Goal: Navigation & Orientation: Understand site structure

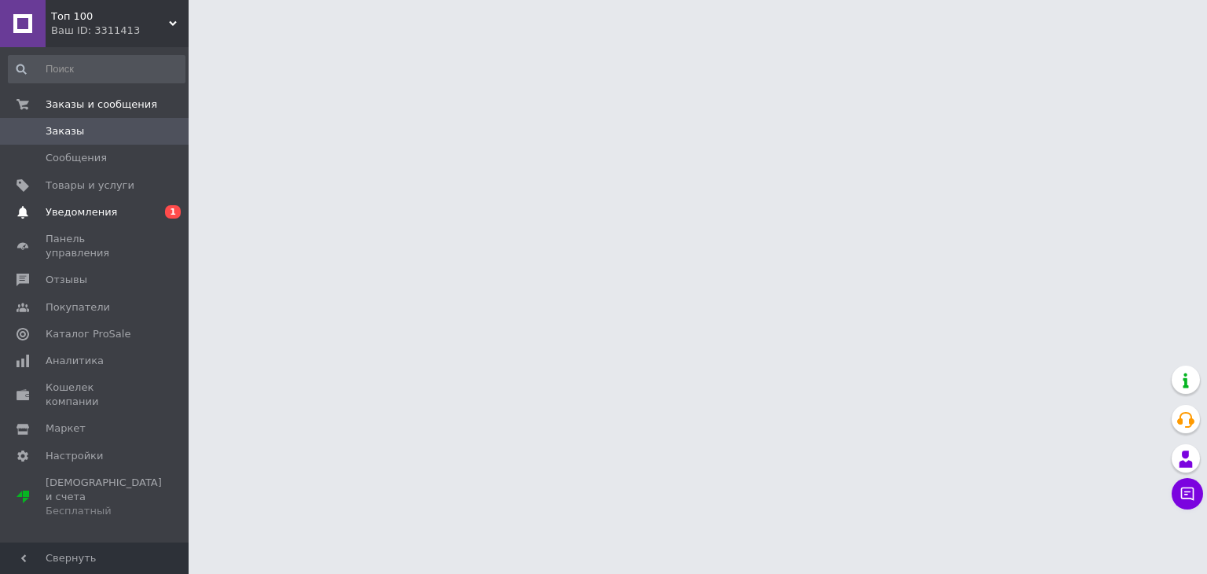
click at [105, 211] on span "Уведомления" at bounding box center [82, 212] width 72 height 14
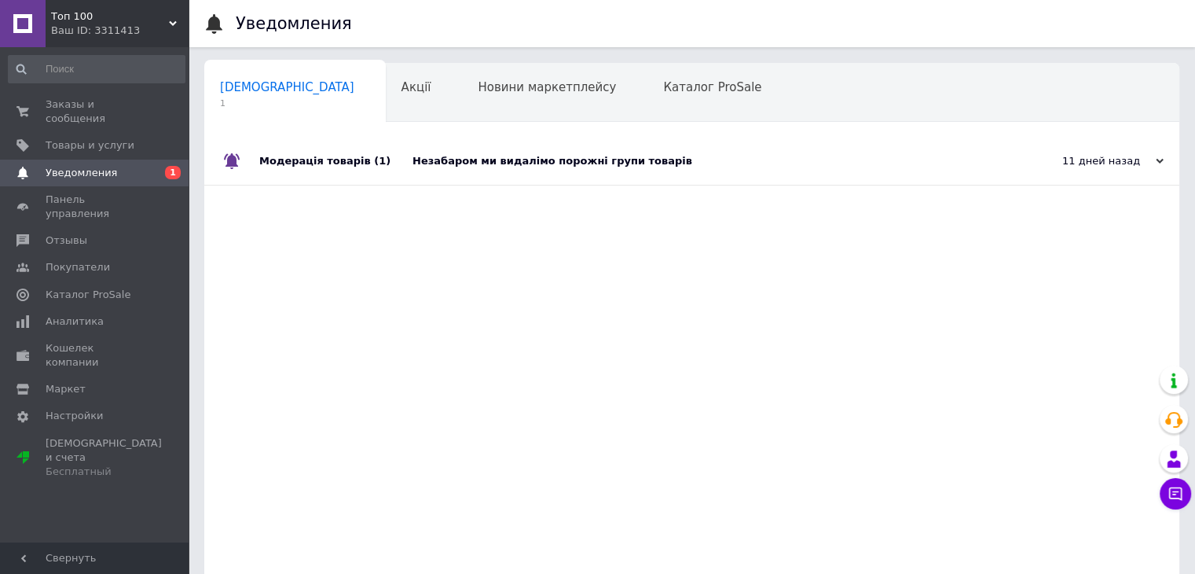
click at [300, 162] on div "Модерація товарів (1)" at bounding box center [335, 161] width 153 height 47
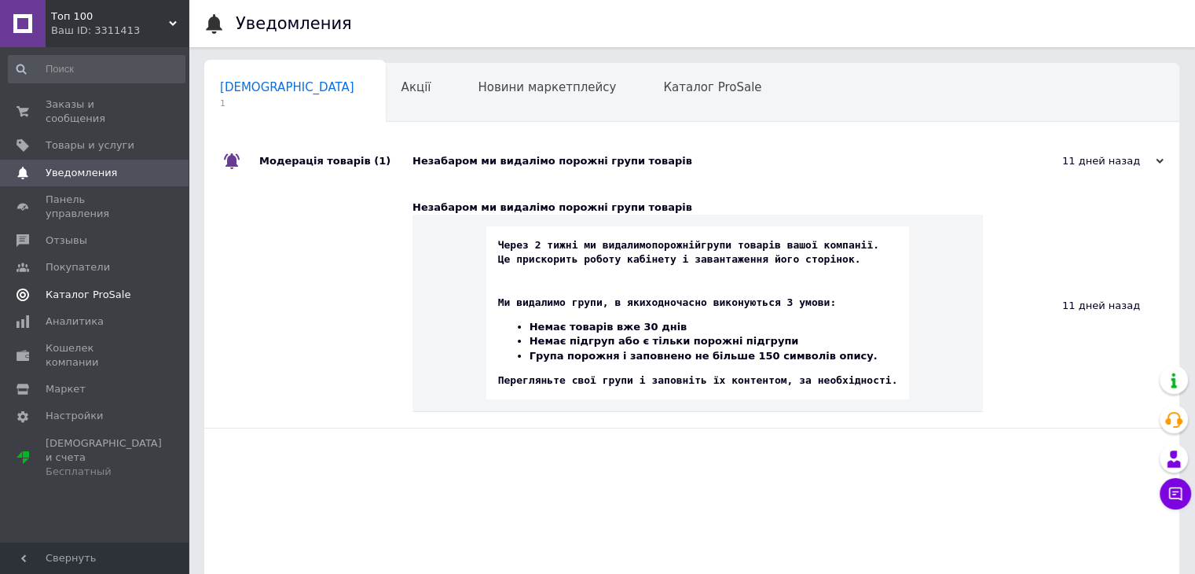
click at [85, 281] on link "Каталог ProSale" at bounding box center [96, 294] width 193 height 27
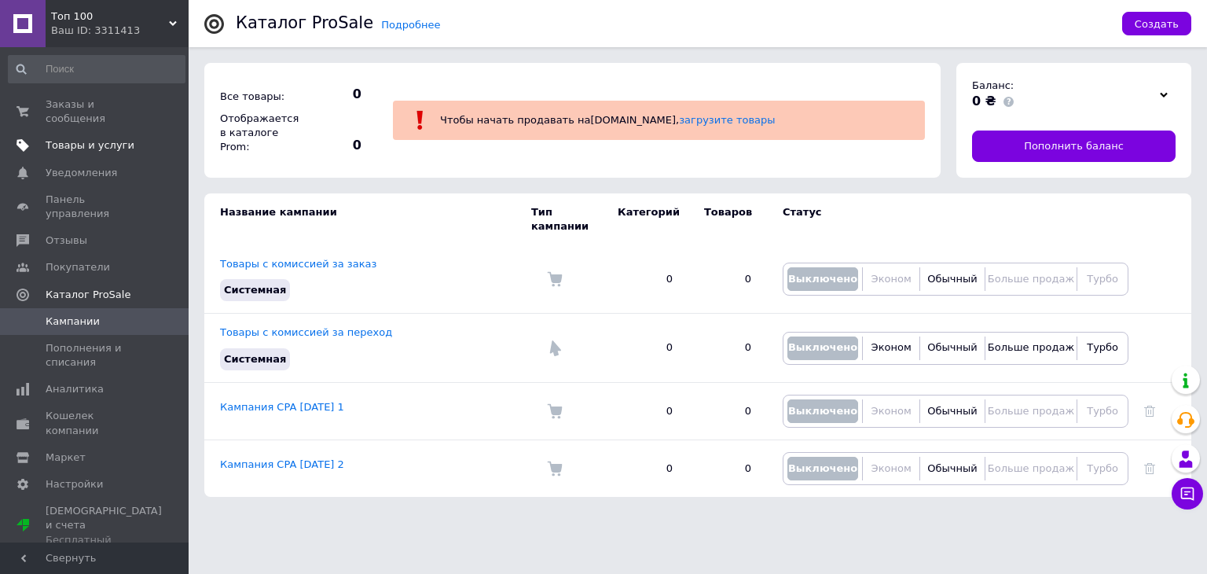
click at [94, 138] on span "Товары и услуги" at bounding box center [90, 145] width 89 height 14
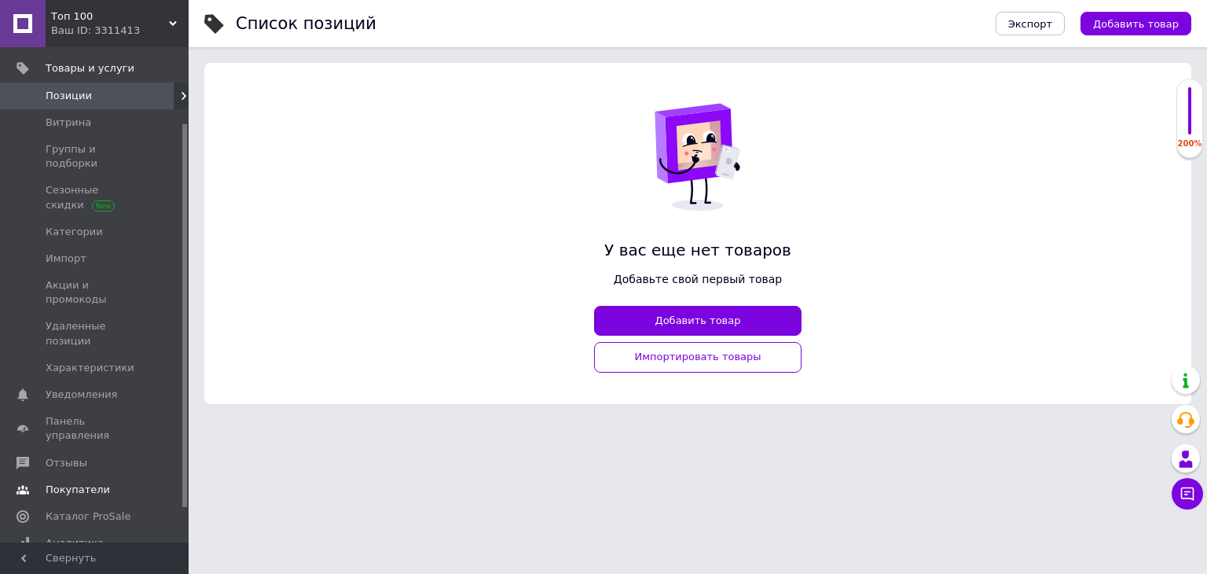
scroll to position [141, 0]
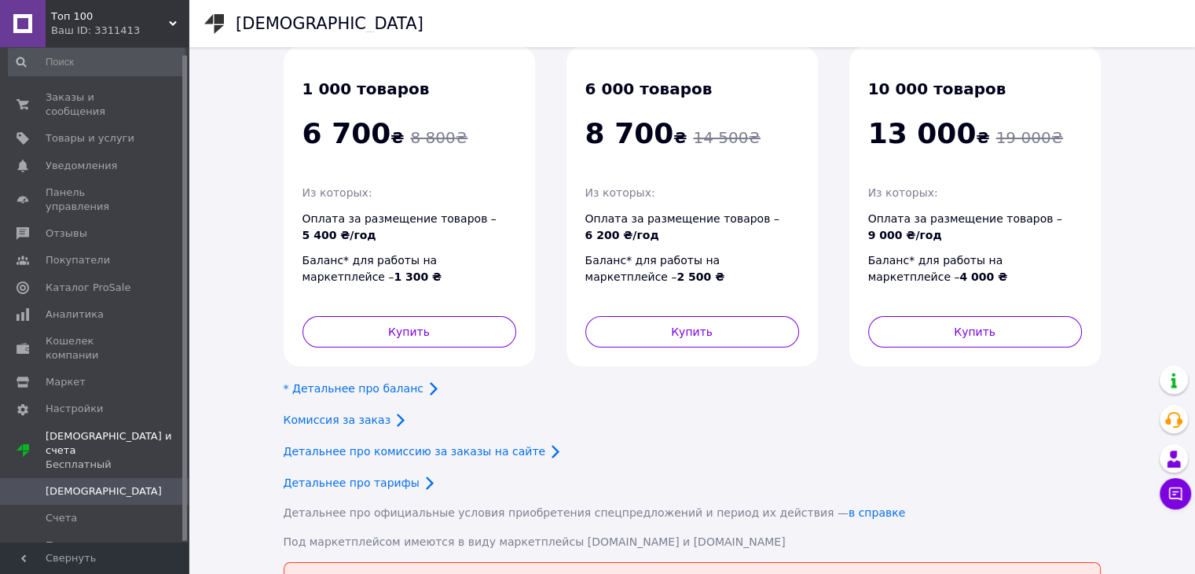
scroll to position [141, 0]
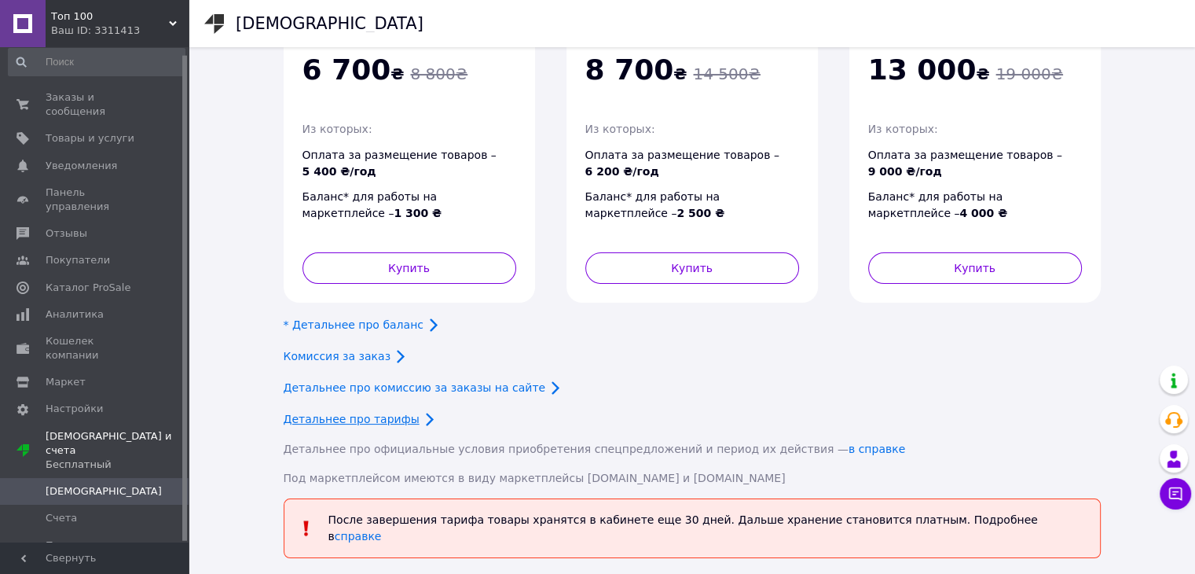
click at [358, 416] on link "Детальнее про тарифы" at bounding box center [352, 419] width 136 height 13
